Goal: Information Seeking & Learning: Learn about a topic

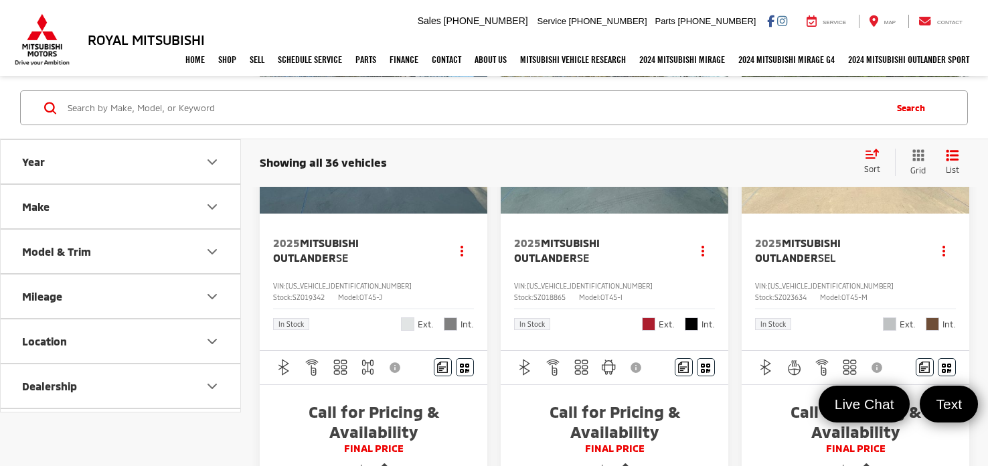
click at [741, 156] on div "Showing all 36 vehicles Clear All + 0" at bounding box center [556, 162] width 593 height 13
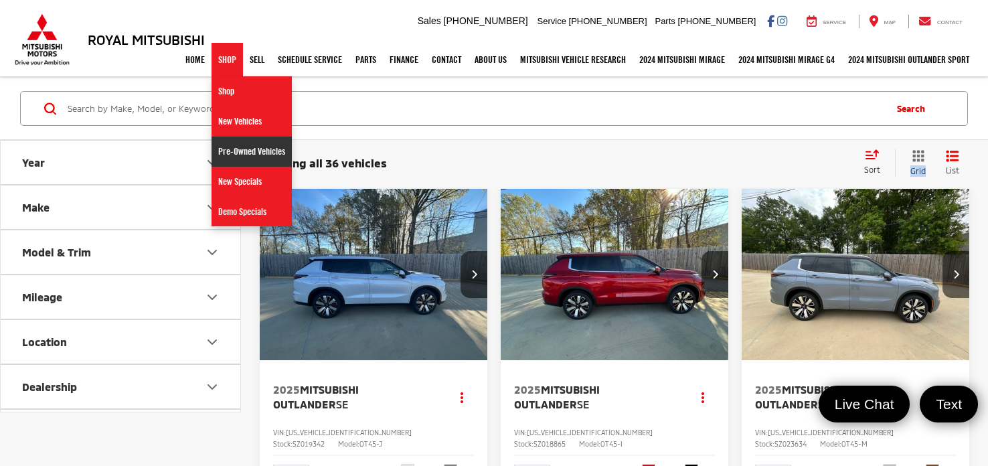
click at [229, 145] on link "Pre-Owned Vehicles" at bounding box center [252, 152] width 80 height 30
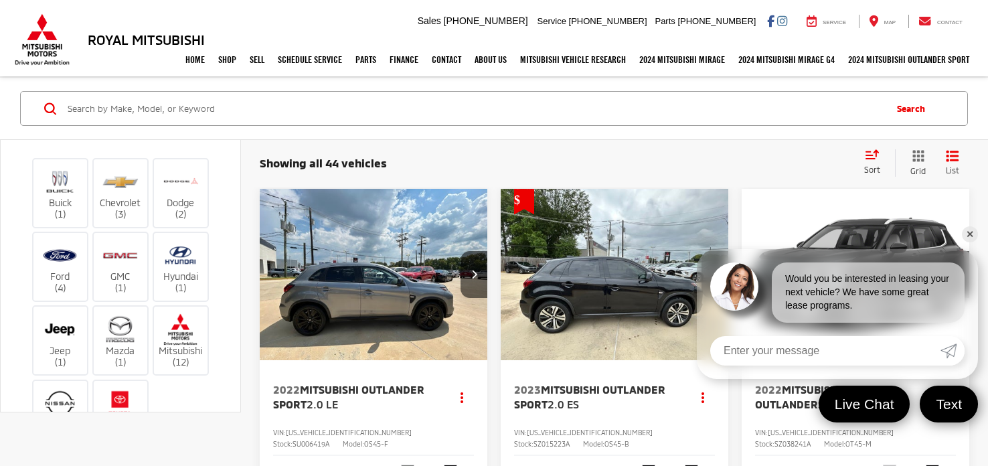
scroll to position [70, 0]
click at [969, 234] on link "✕" at bounding box center [970, 234] width 16 height 16
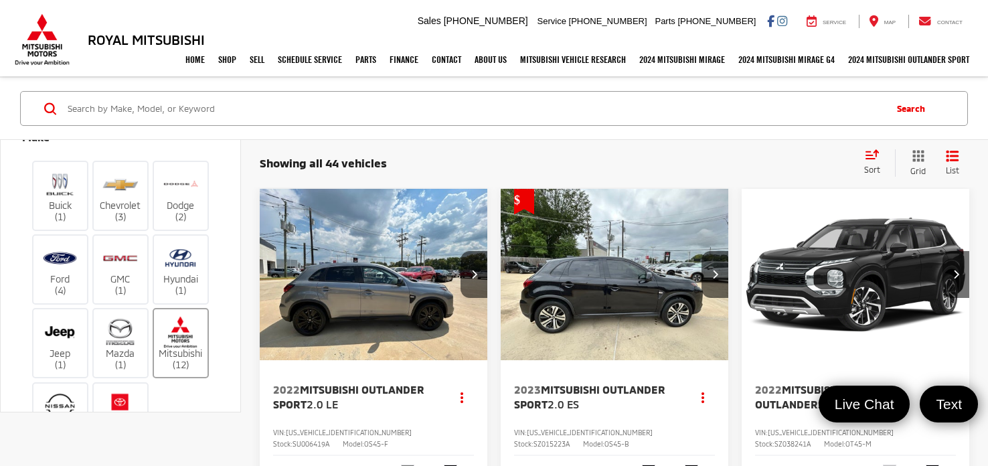
click at [179, 346] on label "Mitsubishi (12)" at bounding box center [181, 343] width 54 height 54
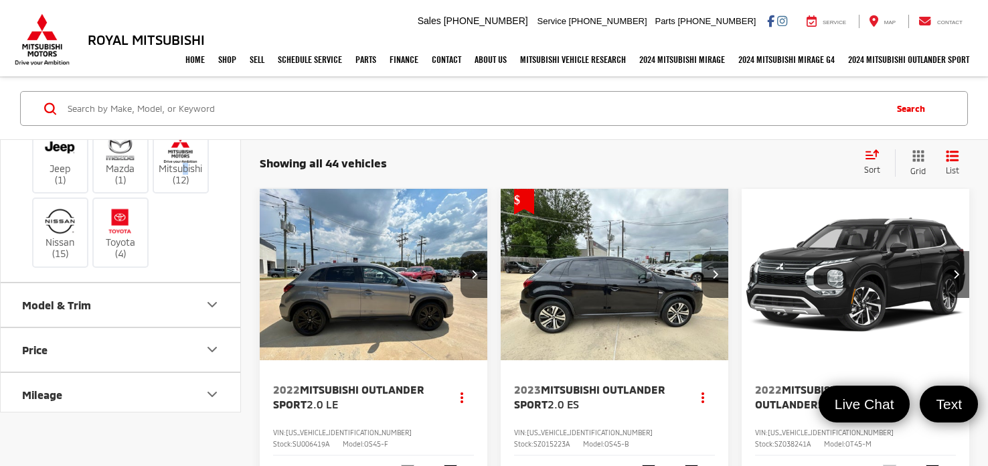
scroll to position [264, 0]
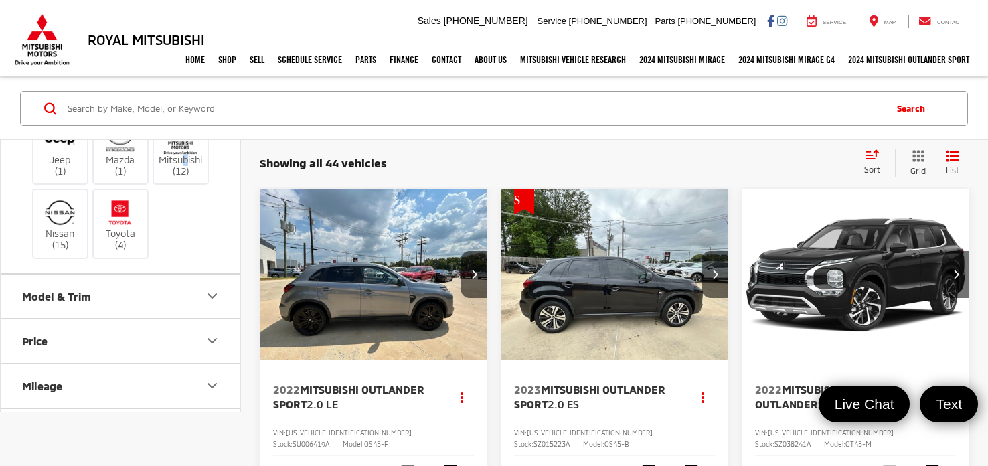
click at [147, 293] on button "Model & Trim" at bounding box center [121, 296] width 241 height 44
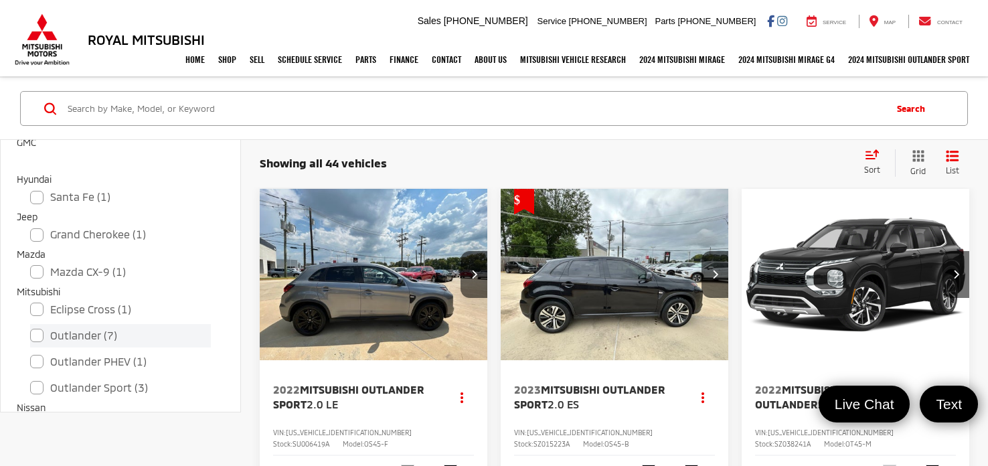
scroll to position [704, 0]
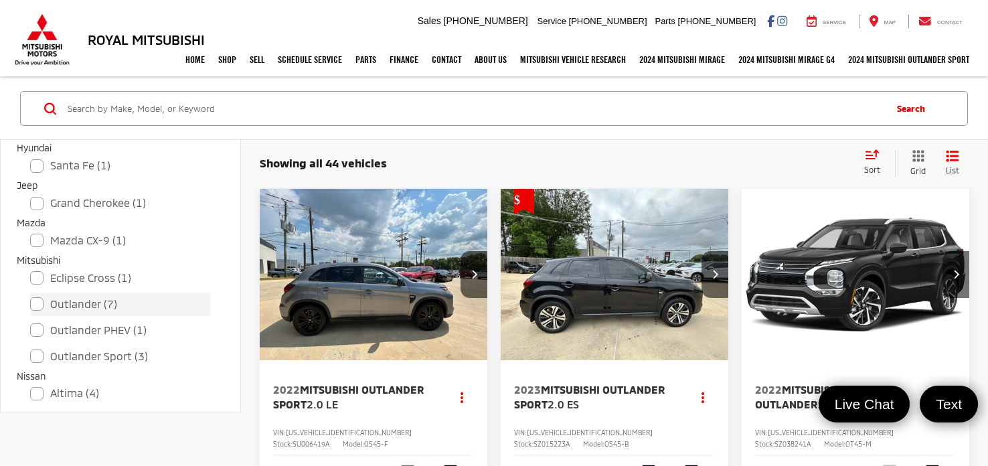
click at [39, 302] on label "Outlander (7)" at bounding box center [120, 304] width 181 height 23
click at [31, 296] on input "Outlander (7)" at bounding box center [30, 295] width 1 height 1
checkbox input "true"
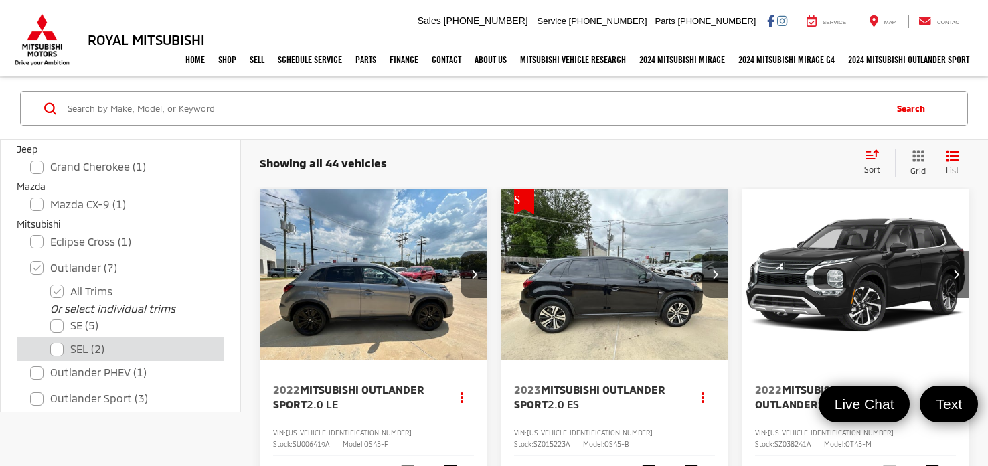
scroll to position [756, 0]
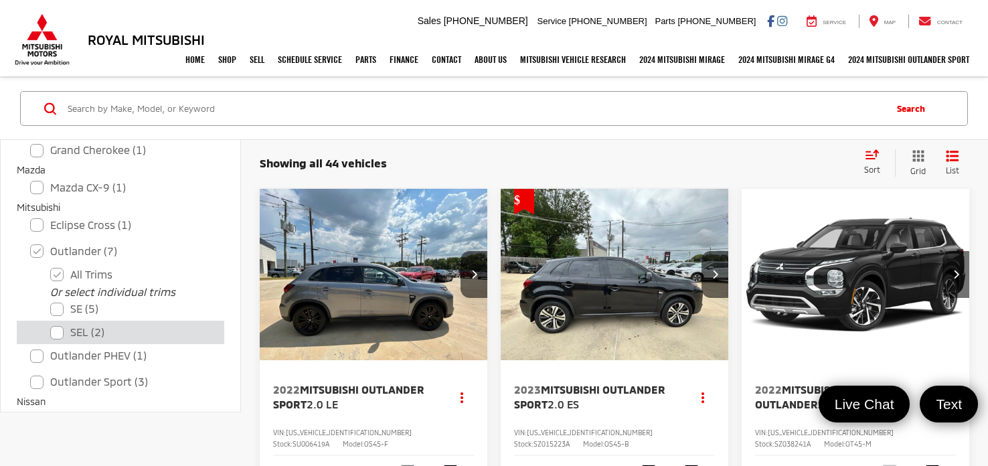
checkbox input "false"
checkbox input "true"
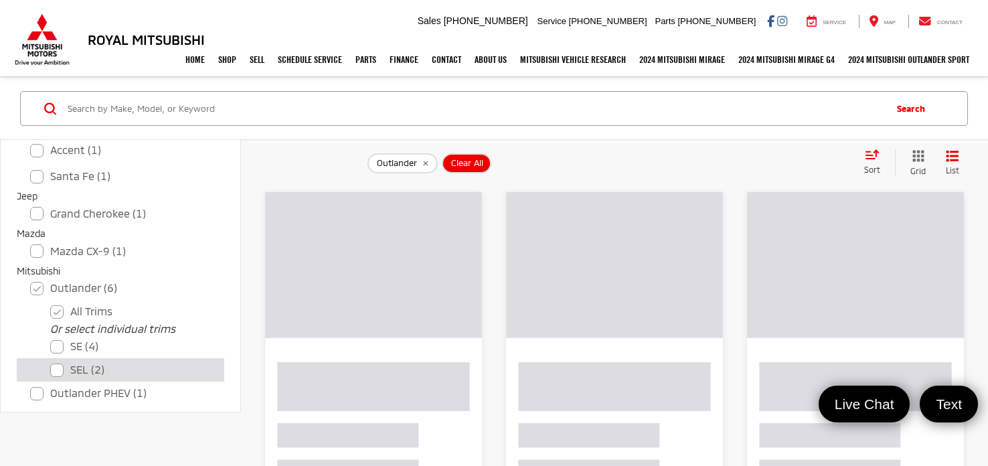
drag, startPoint x: 62, startPoint y: 331, endPoint x: 52, endPoint y: 360, distance: 31.3
click at [52, 359] on div "Or select individual trims SE (4) SEL (2)" at bounding box center [121, 352] width 208 height 58
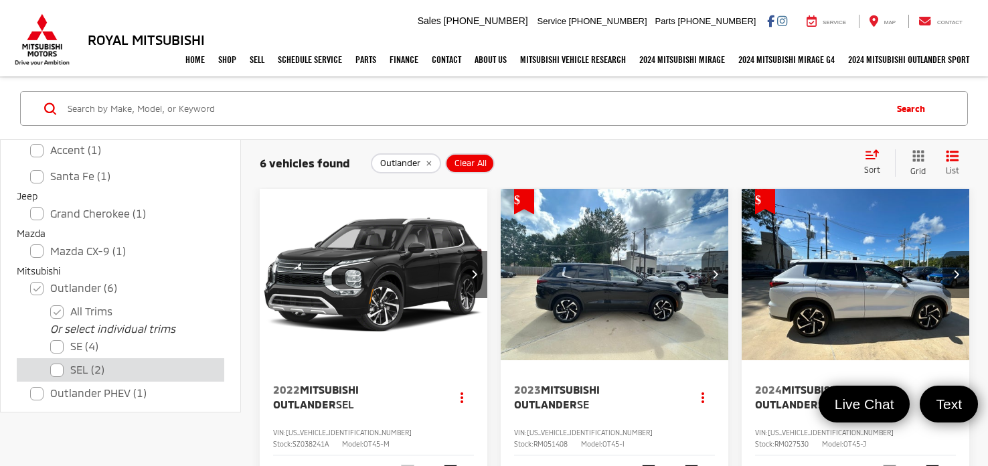
click at [60, 369] on label "SEL (2)" at bounding box center [130, 369] width 161 height 23
click at [51, 361] on input "SEL (2)" at bounding box center [50, 361] width 1 height 1
checkbox input "true"
checkbox input "false"
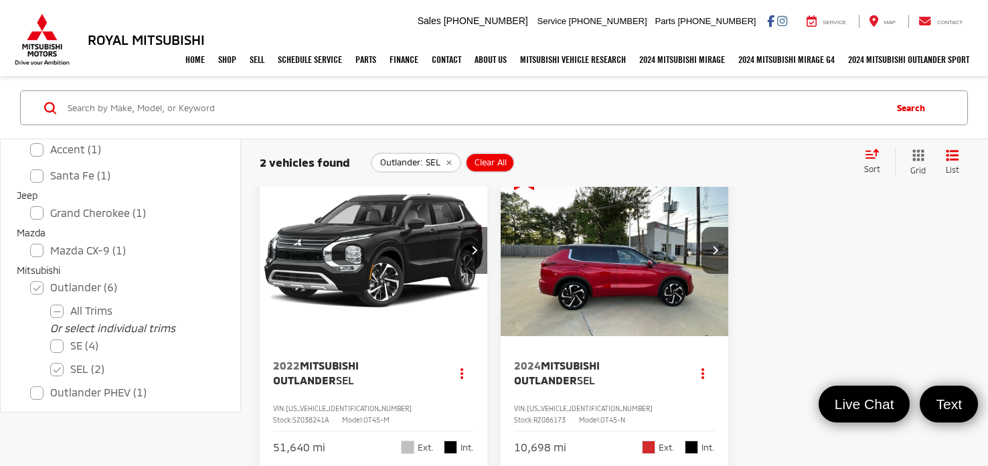
scroll to position [24, 0]
click at [710, 248] on button "Next image" at bounding box center [715, 250] width 27 height 47
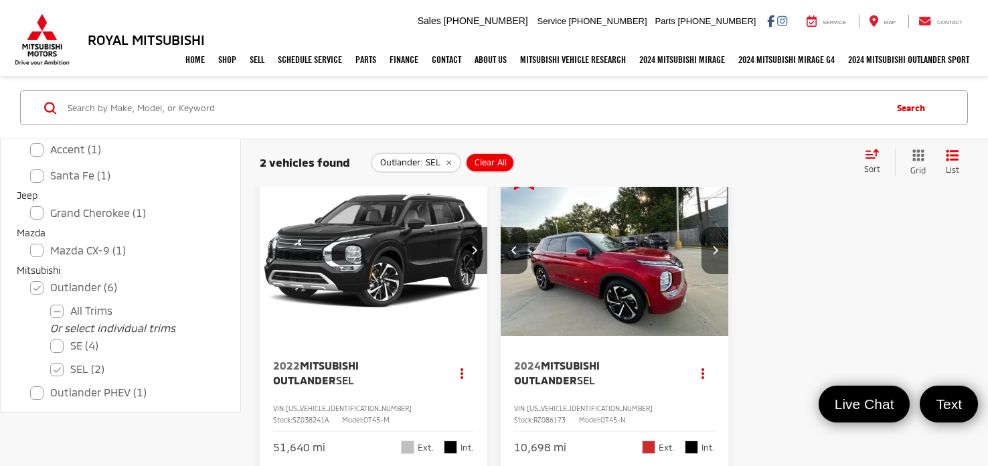
click at [710, 249] on button "Next image" at bounding box center [715, 250] width 27 height 47
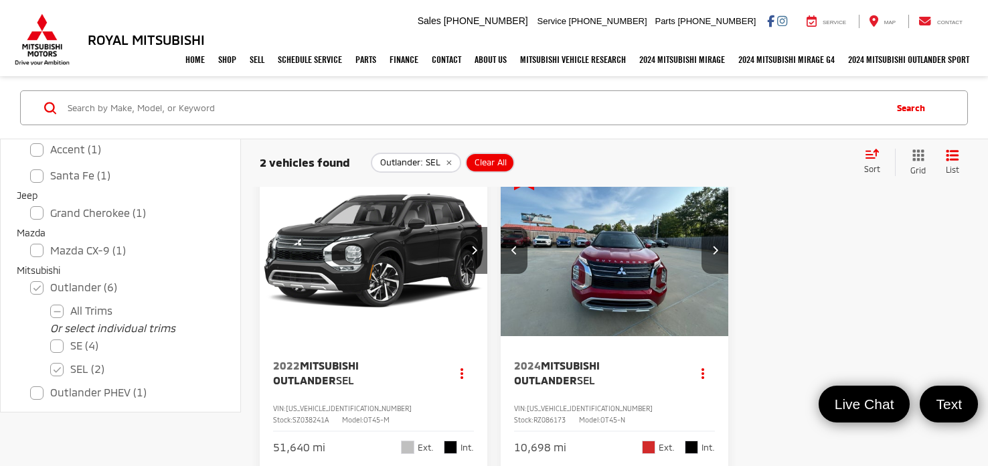
click at [710, 249] on button "Next image" at bounding box center [715, 250] width 27 height 47
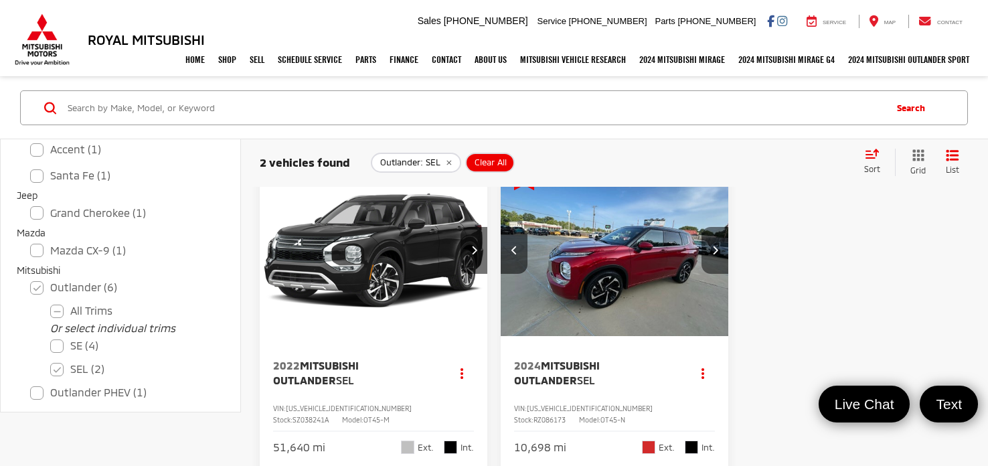
click at [708, 250] on button "Next image" at bounding box center [715, 250] width 27 height 47
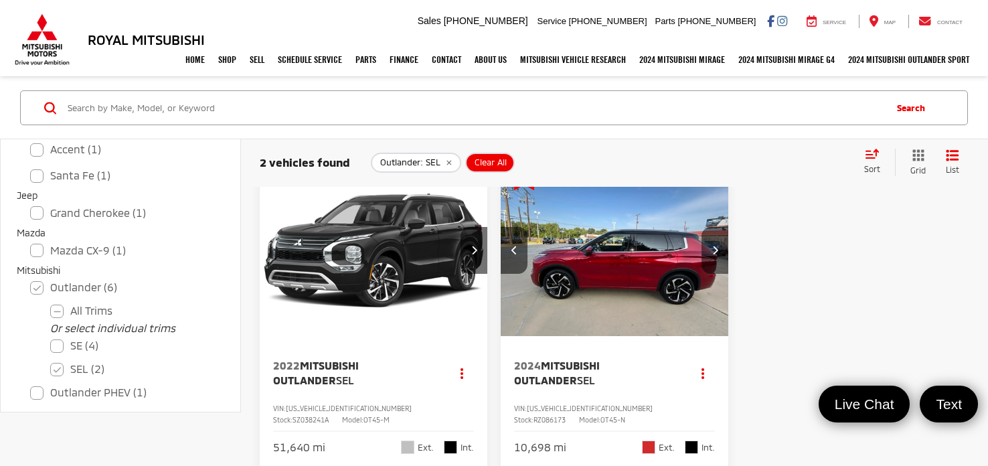
click at [708, 250] on button "Next image" at bounding box center [715, 250] width 27 height 47
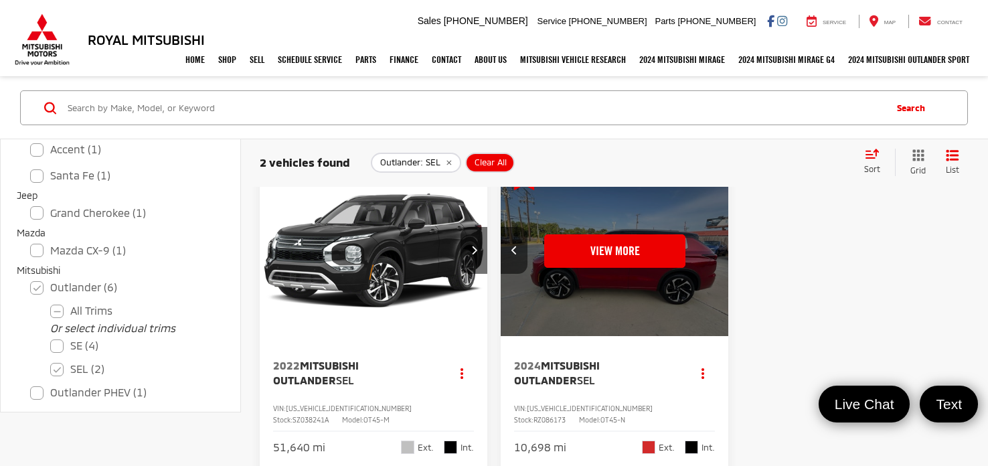
click at [708, 250] on div "View More" at bounding box center [615, 251] width 230 height 172
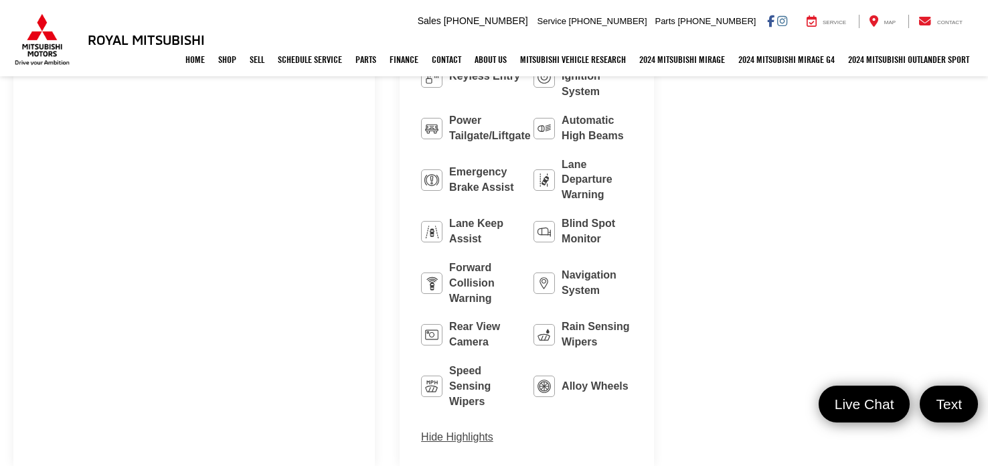
scroll to position [881, 0]
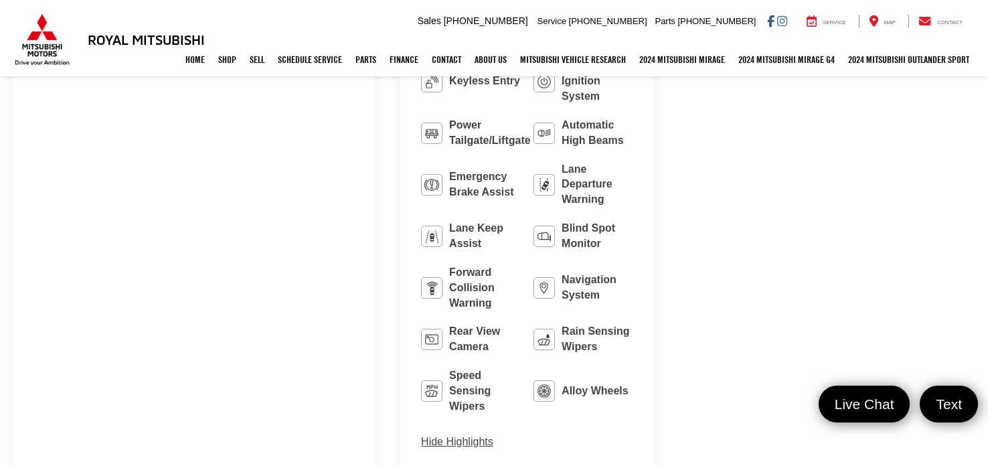
click at [421, 434] on button "Hide Highlights" at bounding box center [457, 441] width 72 height 15
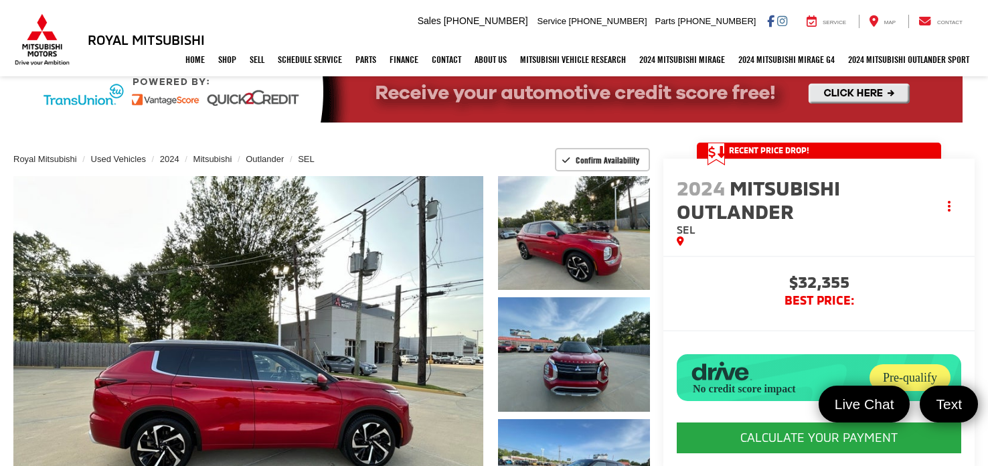
scroll to position [9, 0]
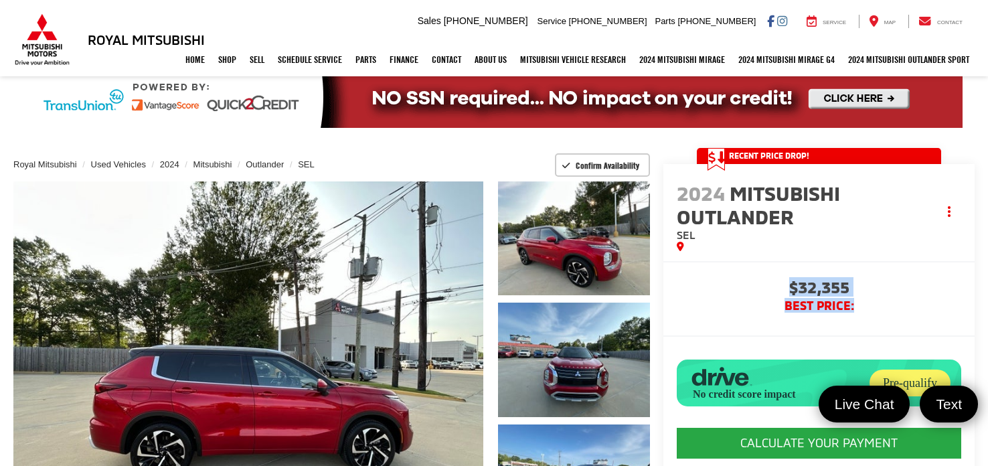
drag, startPoint x: 790, startPoint y: 287, endPoint x: 831, endPoint y: 282, distance: 41.8
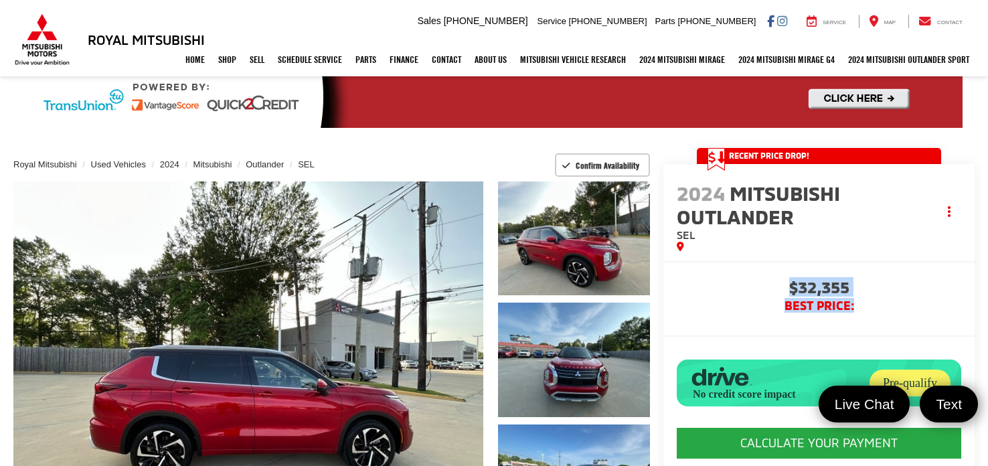
click at [856, 297] on span "$32,355" at bounding box center [819, 289] width 285 height 20
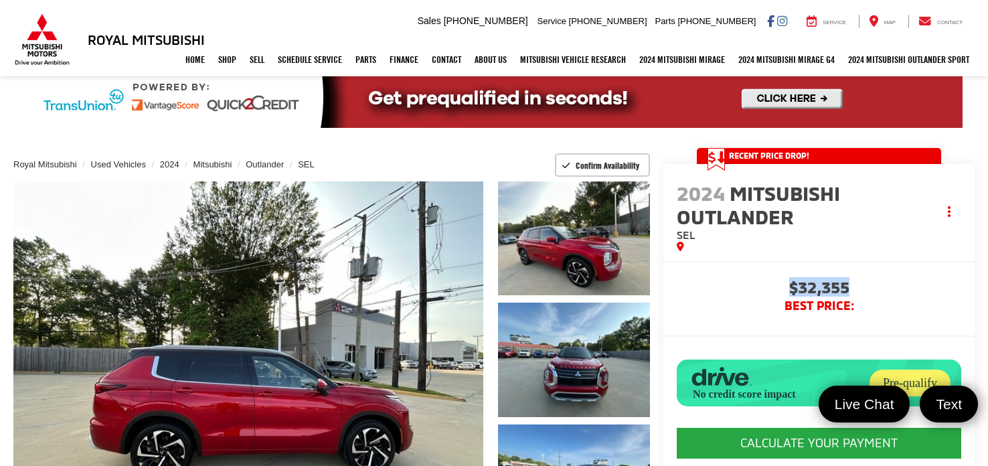
click at [773, 289] on span "$32,355" at bounding box center [819, 289] width 285 height 20
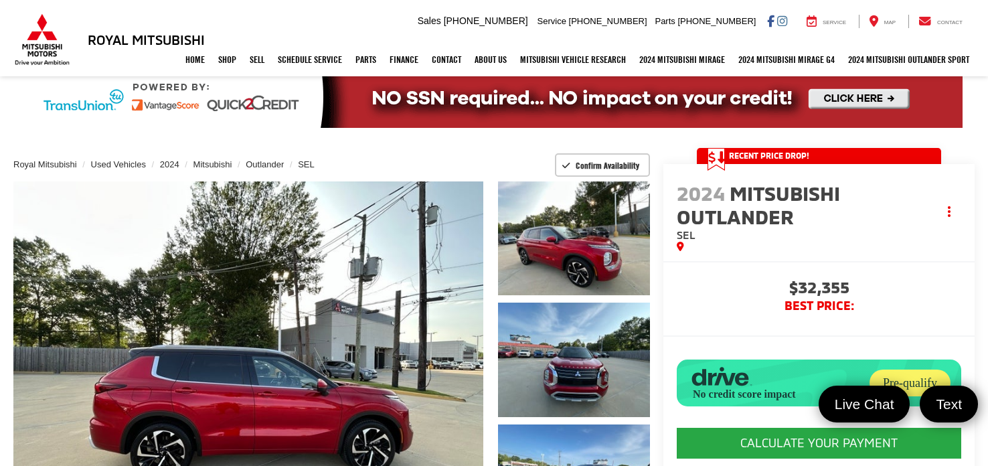
click at [760, 311] on span "BEST PRICE:" at bounding box center [819, 305] width 285 height 13
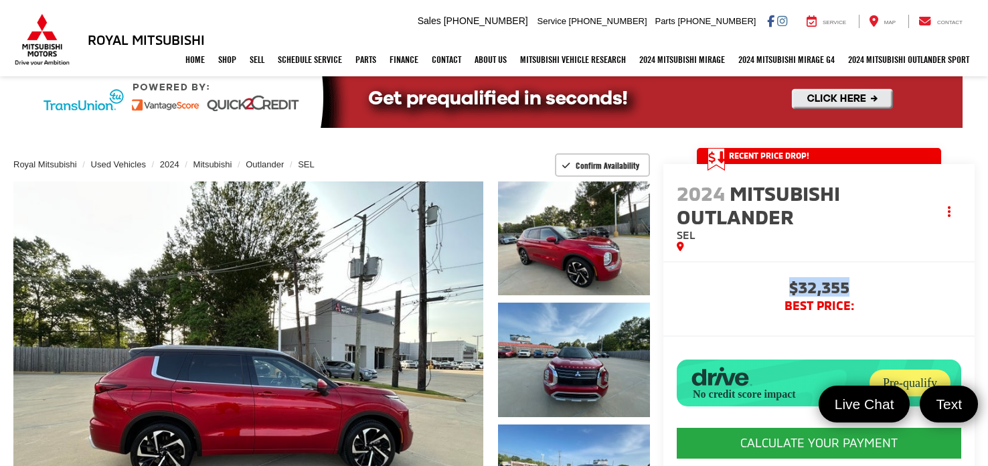
drag, startPoint x: 777, startPoint y: 285, endPoint x: 850, endPoint y: 286, distance: 73.6
click at [850, 286] on span "$32,355" at bounding box center [819, 289] width 285 height 20
click at [742, 292] on span "$32,355" at bounding box center [819, 289] width 285 height 20
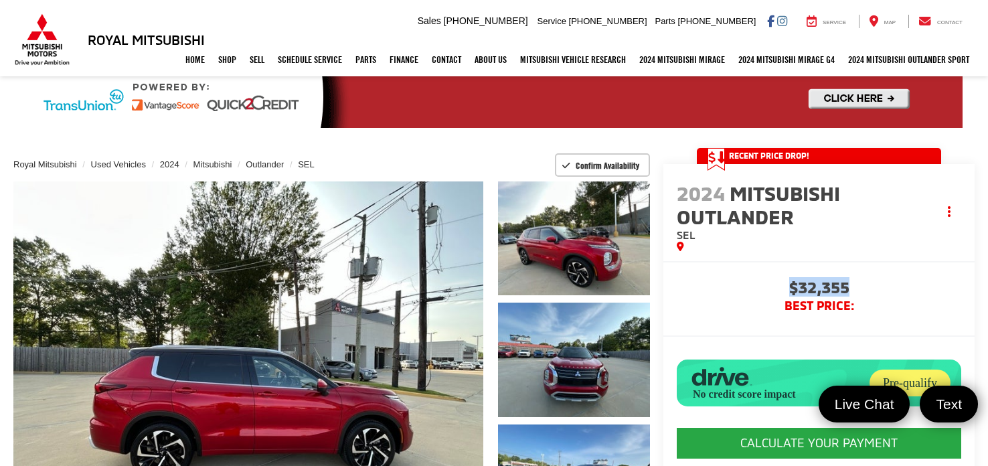
drag, startPoint x: 782, startPoint y: 285, endPoint x: 864, endPoint y: 291, distance: 82.6
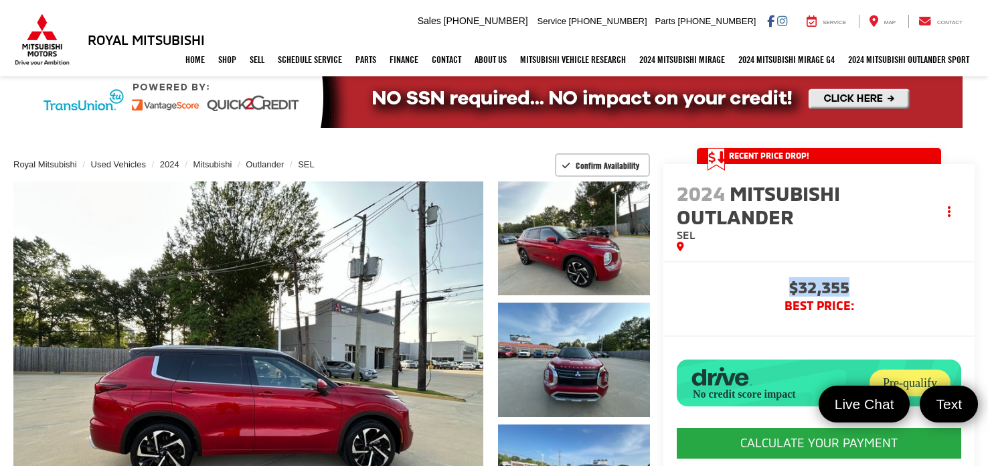
click at [864, 291] on span "$32,355" at bounding box center [819, 289] width 285 height 20
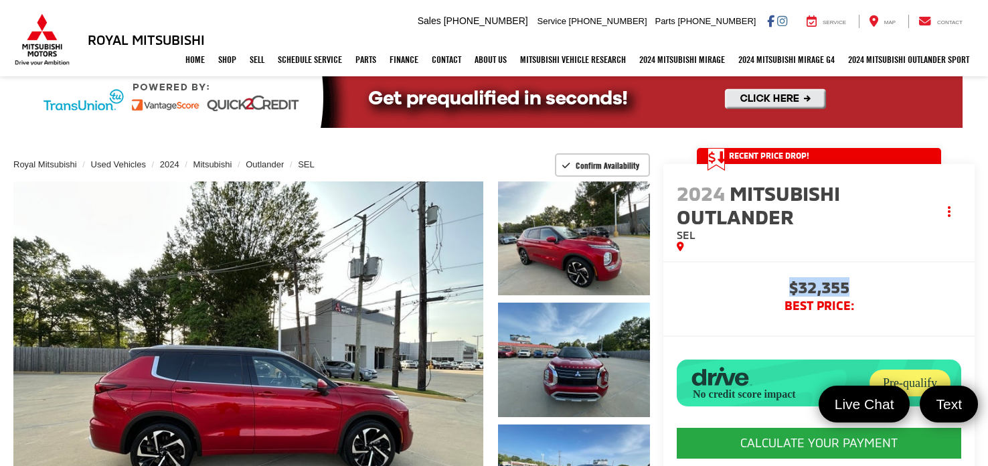
click at [749, 299] on span "BEST PRICE:" at bounding box center [819, 305] width 285 height 13
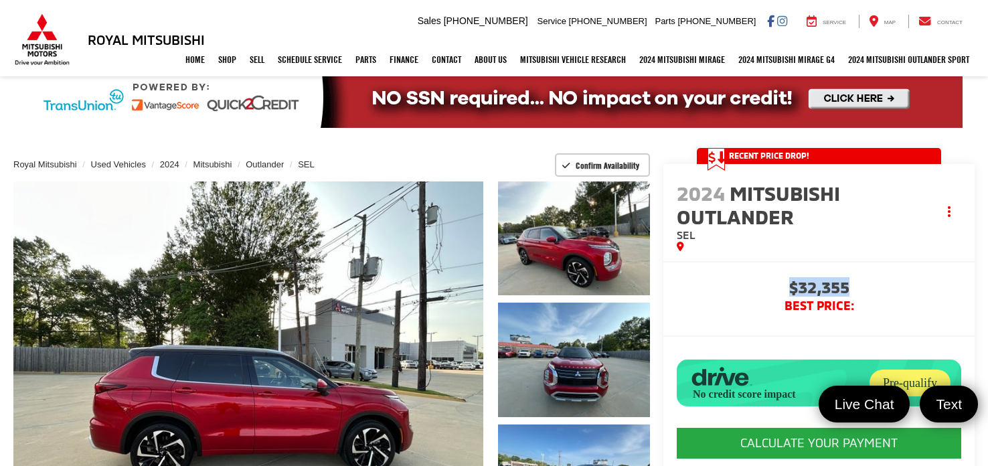
click at [747, 298] on span "$32,355" at bounding box center [819, 289] width 285 height 20
click at [746, 283] on span "$32,355" at bounding box center [819, 289] width 285 height 20
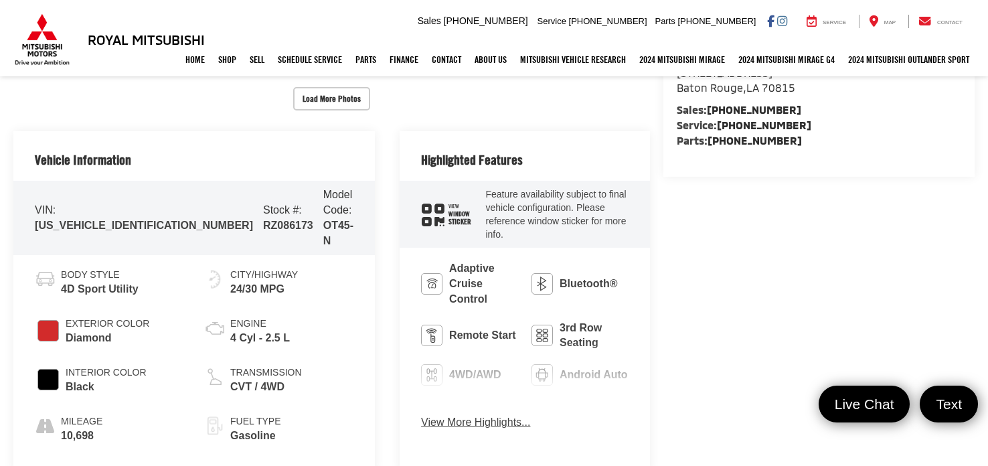
scroll to position [538, 0]
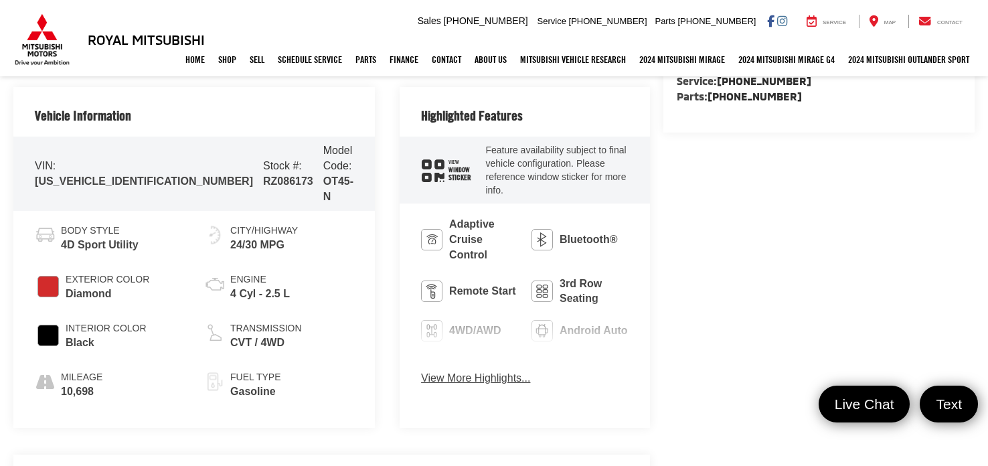
click at [421, 371] on button "View More Highlights..." at bounding box center [475, 378] width 109 height 15
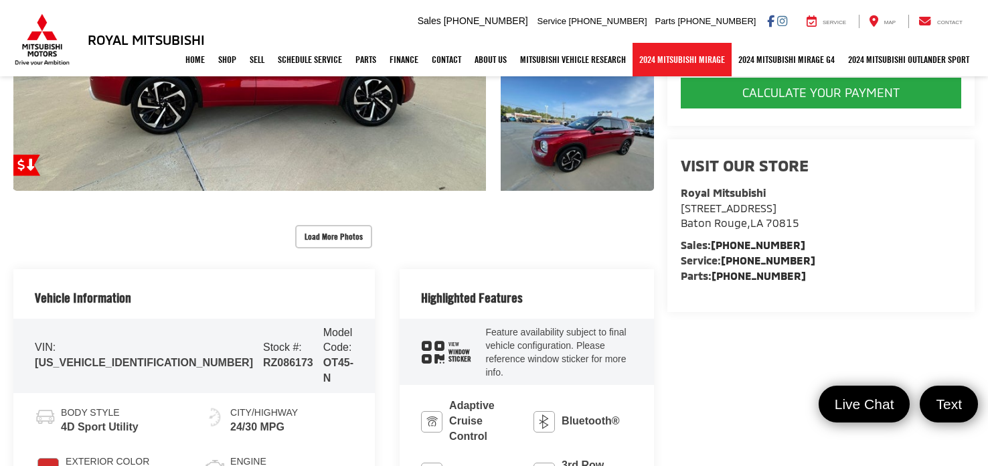
scroll to position [357, 0]
